Goal: Check status: Check status

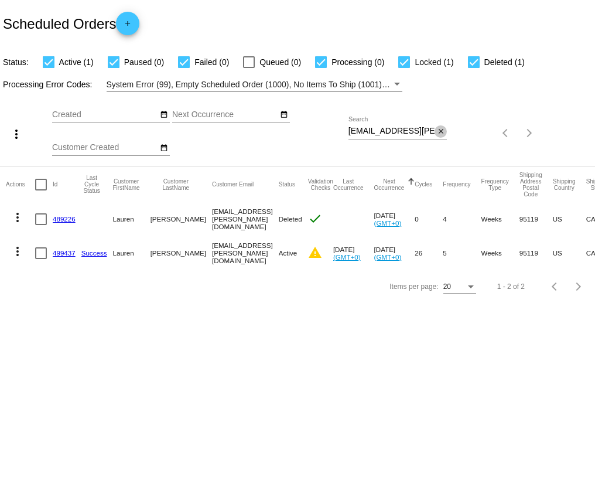
click at [444, 131] on mat-icon "close" at bounding box center [441, 131] width 8 height 9
click at [444, 131] on mat-icon "search" at bounding box center [440, 133] width 14 height 18
click at [421, 131] on input "Search" at bounding box center [398, 131] width 99 height 9
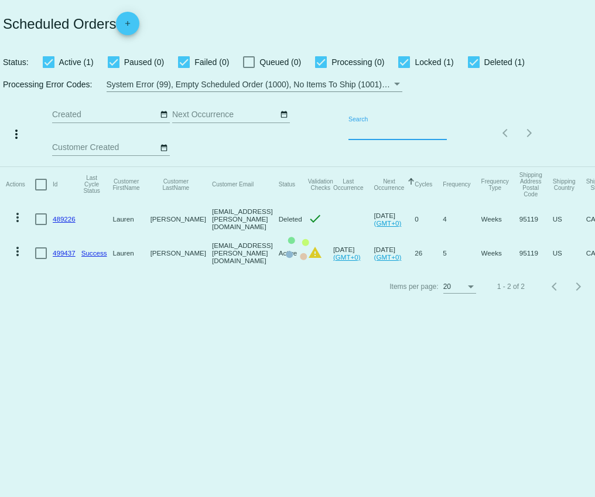
paste input "[EMAIL_ADDRESS][DOMAIN_NAME]"
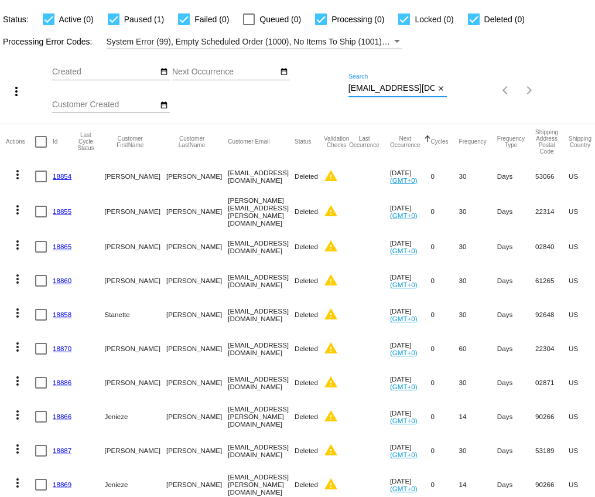
scroll to position [43, 0]
type input "[EMAIL_ADDRESS][DOMAIN_NAME]"
click at [438, 88] on mat-icon "close" at bounding box center [441, 88] width 8 height 9
click at [438, 88] on mat-icon "search" at bounding box center [440, 90] width 14 height 18
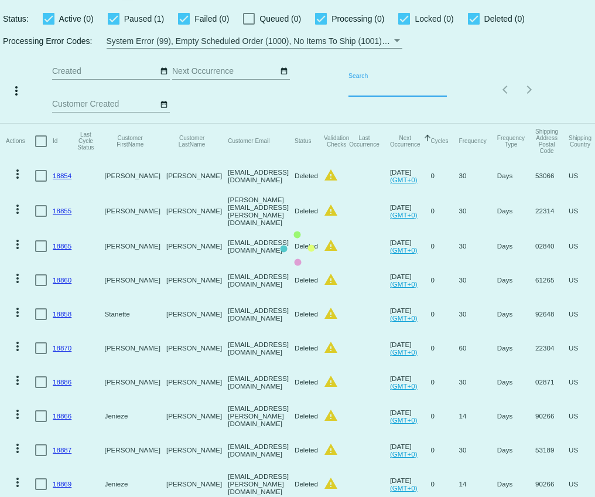
click at [421, 89] on app-dashboard-scheduled-orders "Scheduled Orders add Status: Active (0) Paused (1) Failed (0) Queued (0) Proces…" at bounding box center [297, 415] width 595 height 917
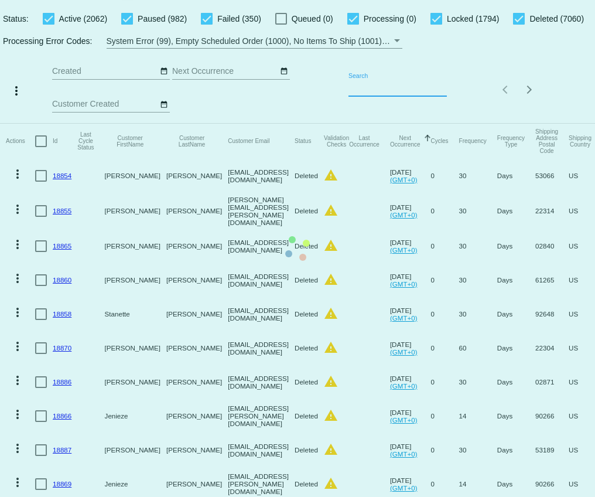
paste input "[EMAIL_ADDRESS][DOMAIN_NAME]"
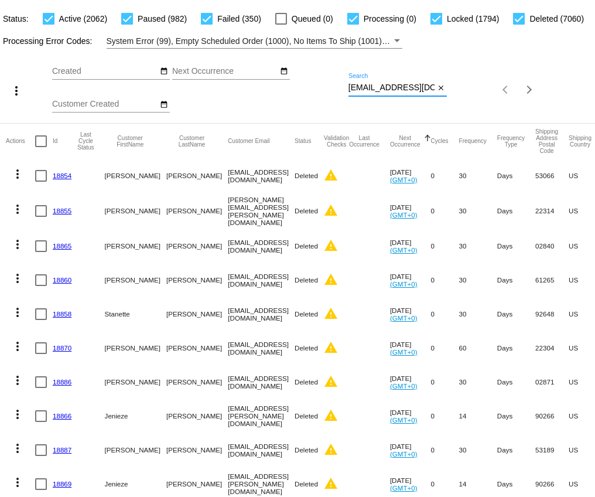
type input "[EMAIL_ADDRESS][DOMAIN_NAME]"
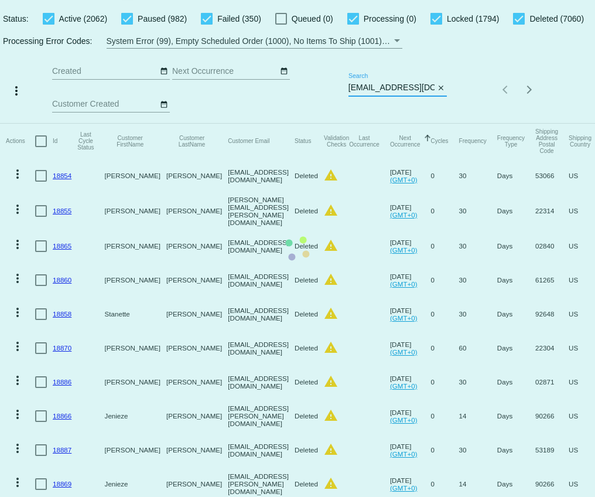
scroll to position [0, 0]
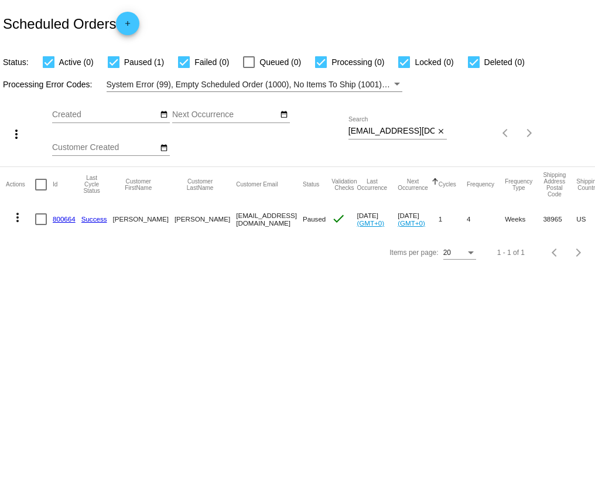
drag, startPoint x: 175, startPoint y: 221, endPoint x: 112, endPoint y: 219, distance: 62.1
click at [112, 219] on mat-row "more_vert 800664 Success [PERSON_NAME] [EMAIL_ADDRESS][DOMAIN_NAME] Paused chec…" at bounding box center [425, 219] width 839 height 34
copy mat-row "[PERSON_NAME]"
